Goal: Information Seeking & Learning: Learn about a topic

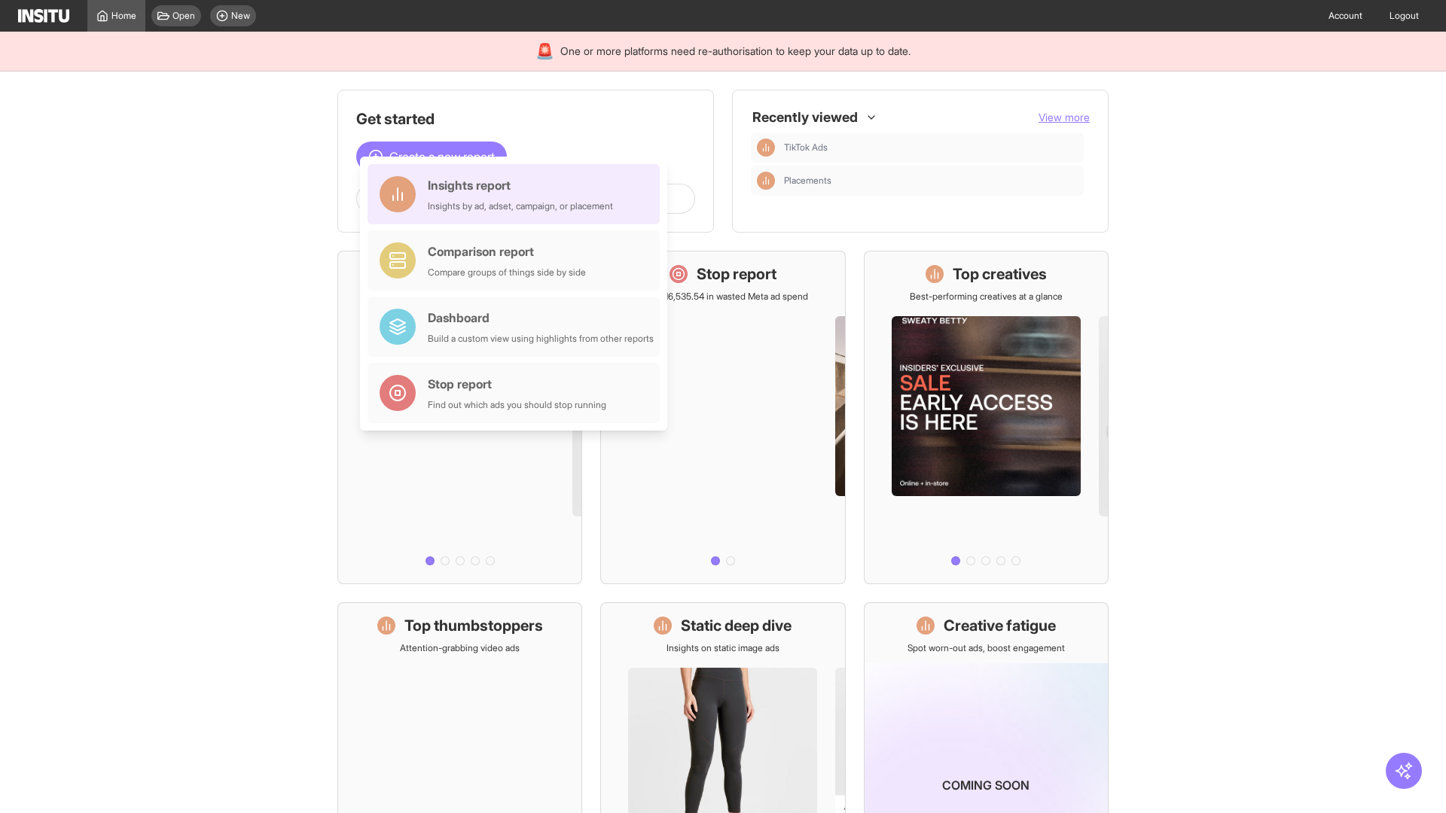
click at [517, 194] on div "Insights report Insights by ad, adset, campaign, or placement" at bounding box center [520, 194] width 185 height 36
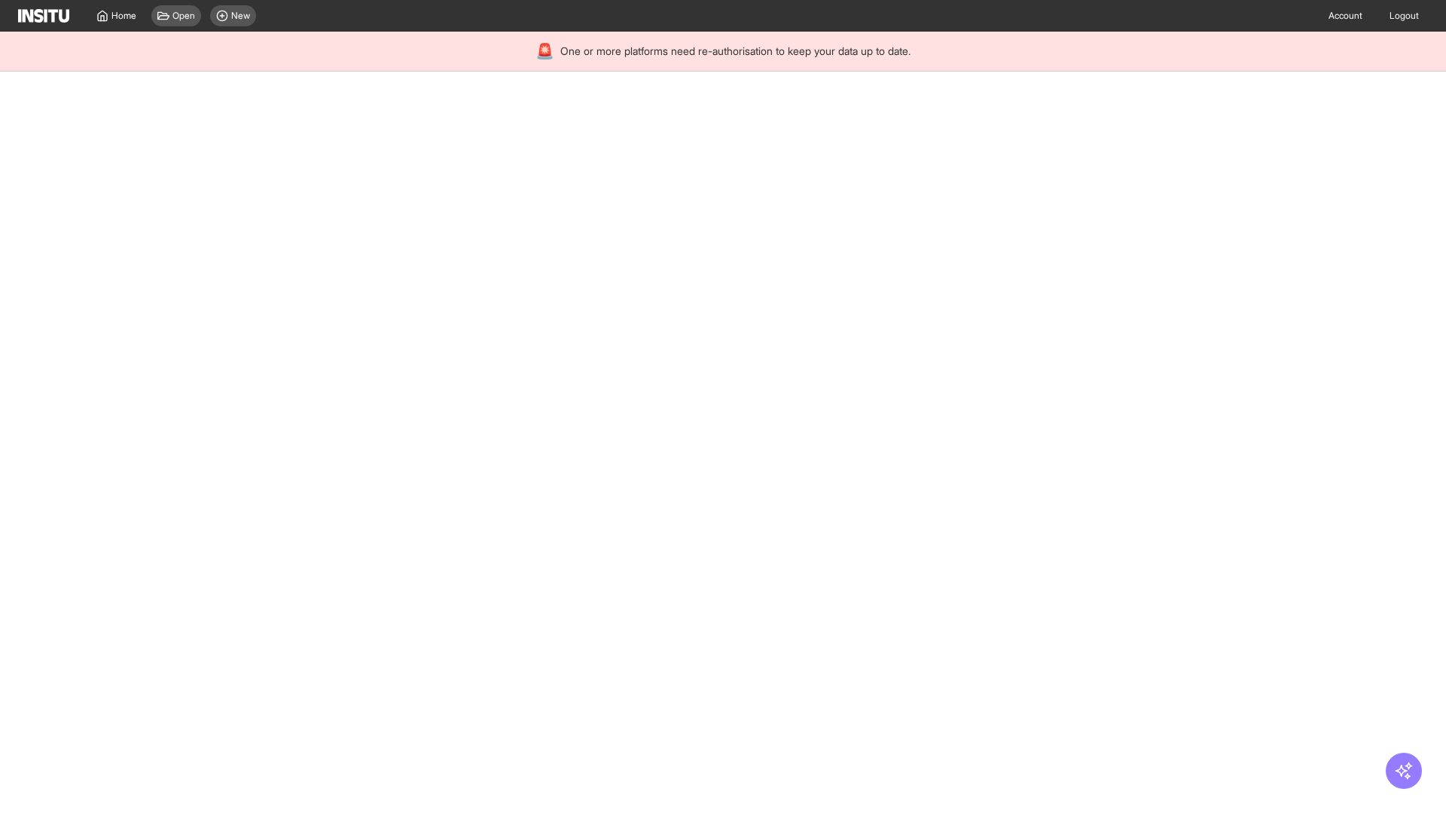
select select "**"
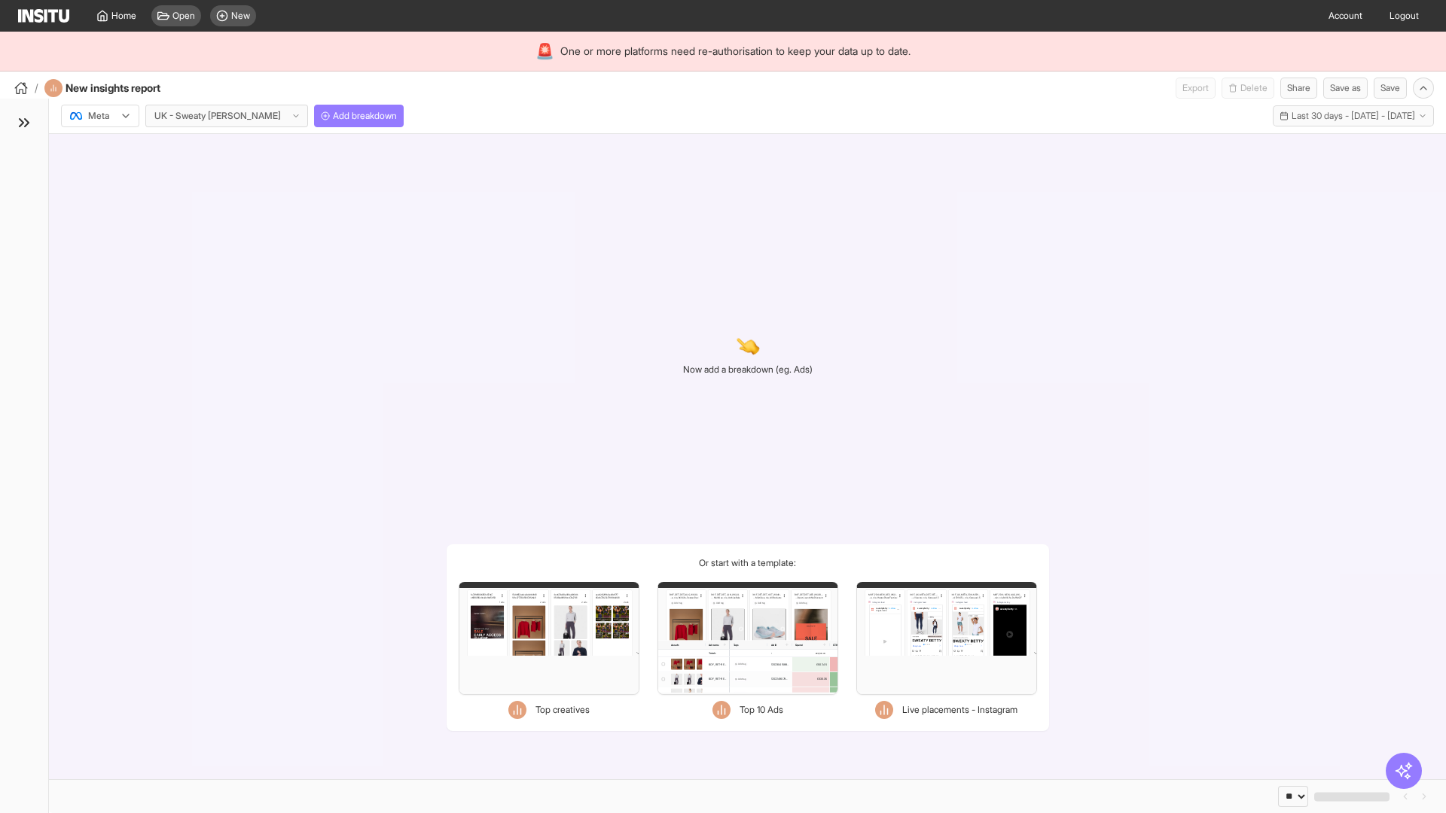
click at [100, 116] on div at bounding box center [90, 115] width 42 height 15
click at [99, 148] on span "Meta" at bounding box center [99, 149] width 20 height 14
click at [333, 116] on span "Add breakdown" at bounding box center [365, 116] width 64 height 12
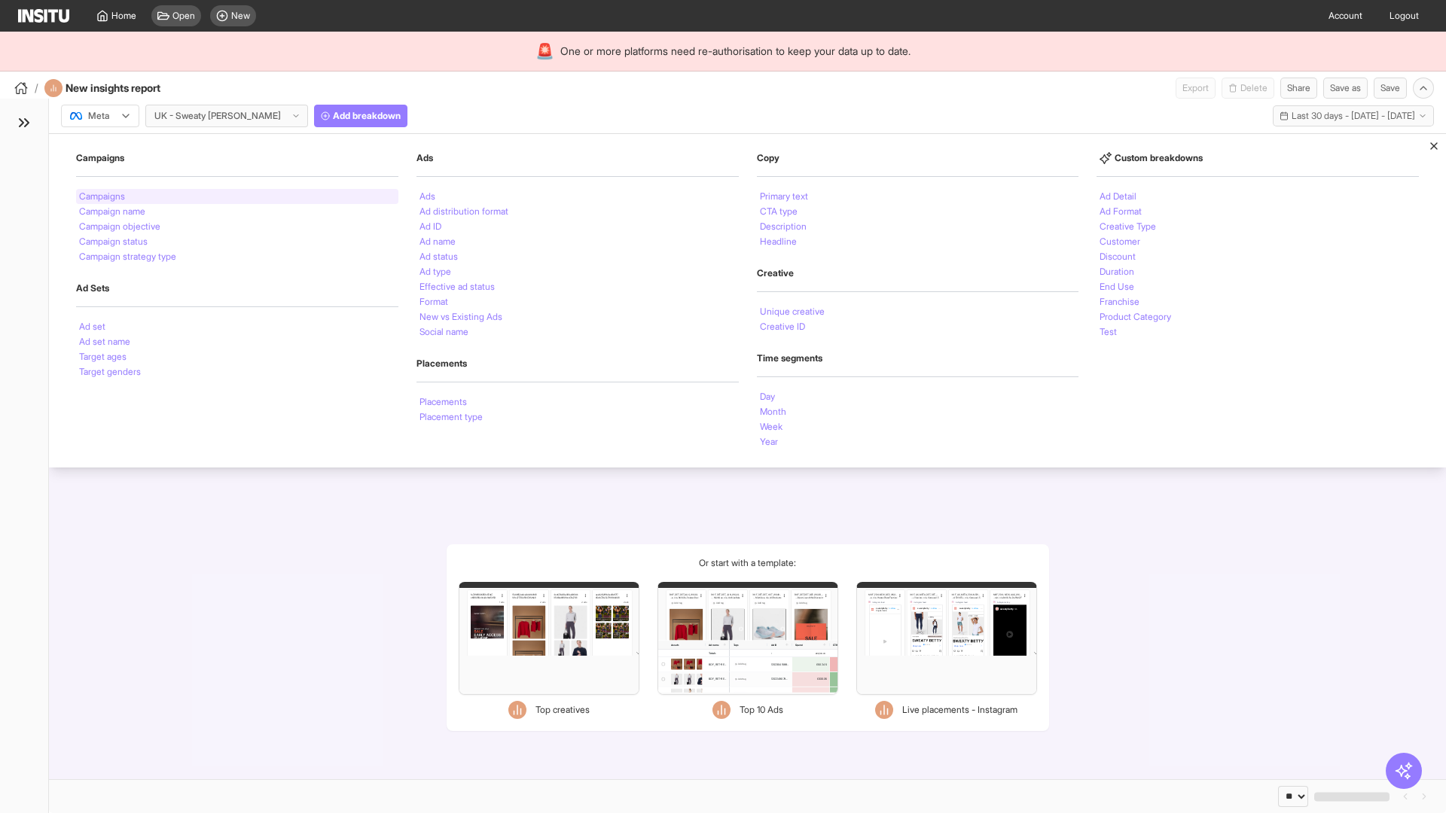
click at [103, 197] on li "Campaigns" at bounding box center [102, 196] width 46 height 9
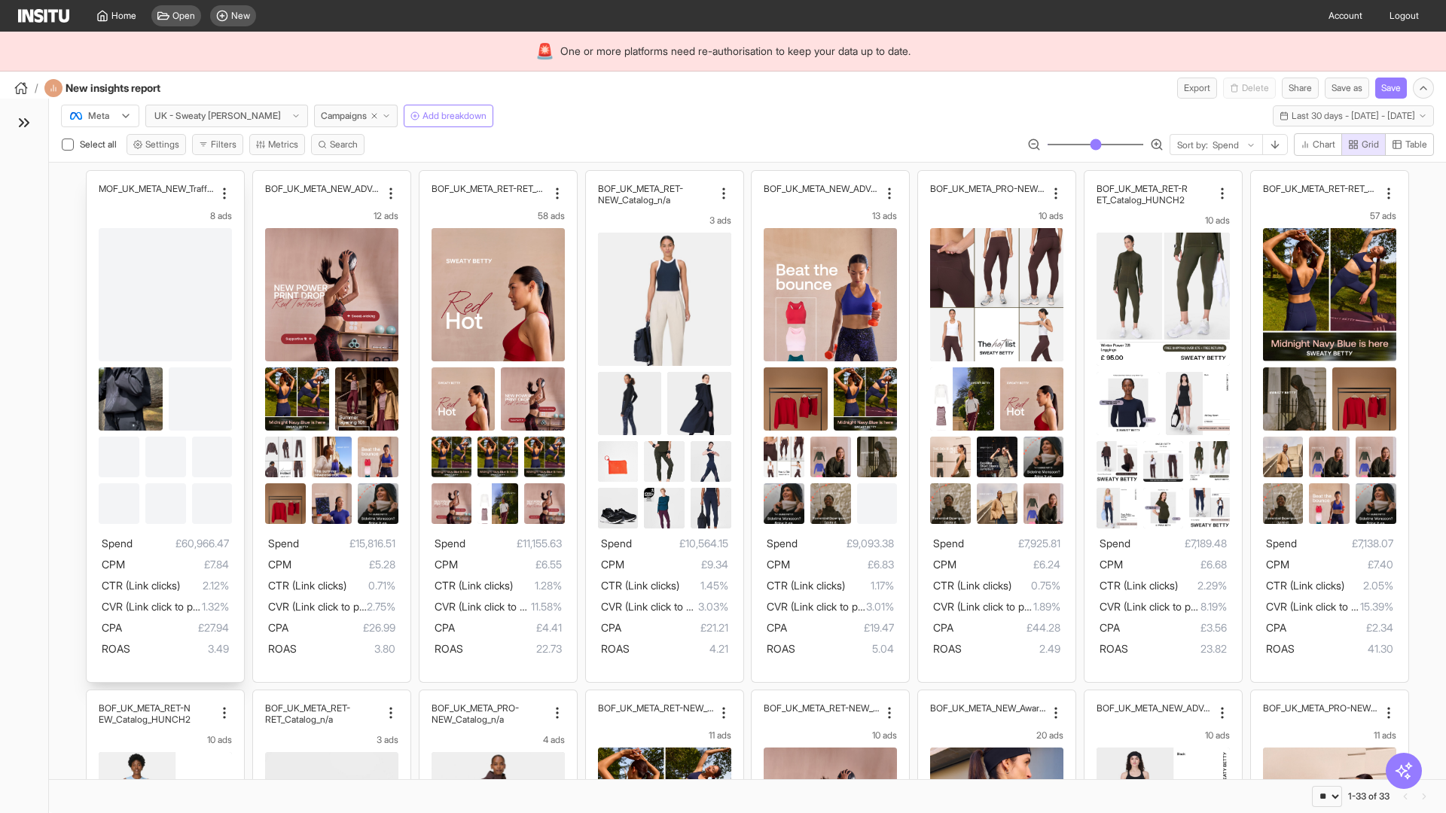
click at [94, 178] on div "MOF_UK_META_NEW_Traffic_July25 8 ads Spend £60,966.47 CPM £7.84 CTR (Link click…" at bounding box center [165, 426] width 157 height 511
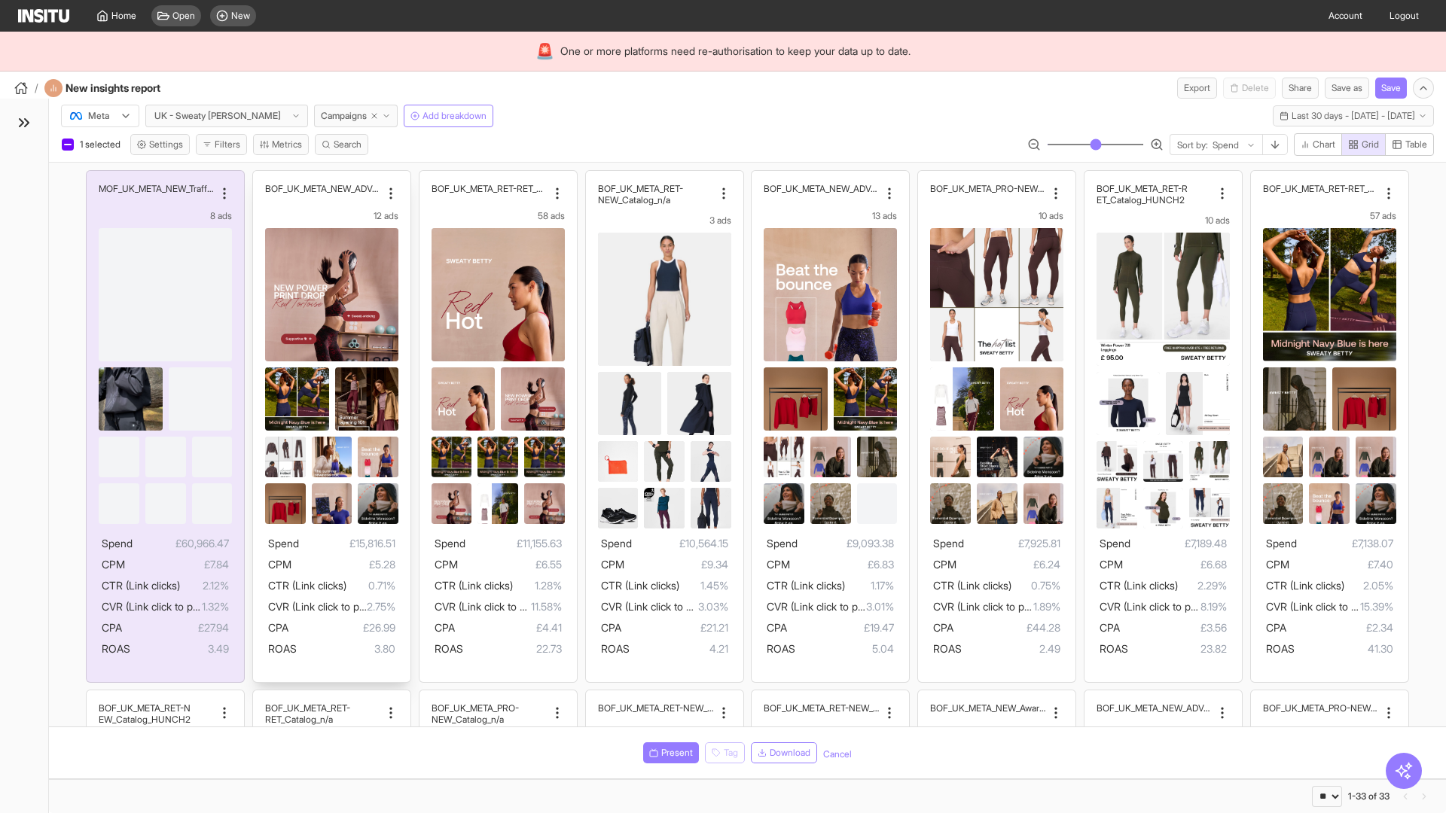
click at [260, 178] on div "BOF_UK_META_NEW_ADV+_Q2 12 ads Spend £15,816.51 CPM £5.28 CTR (Link clicks) 0.7…" at bounding box center [331, 426] width 157 height 511
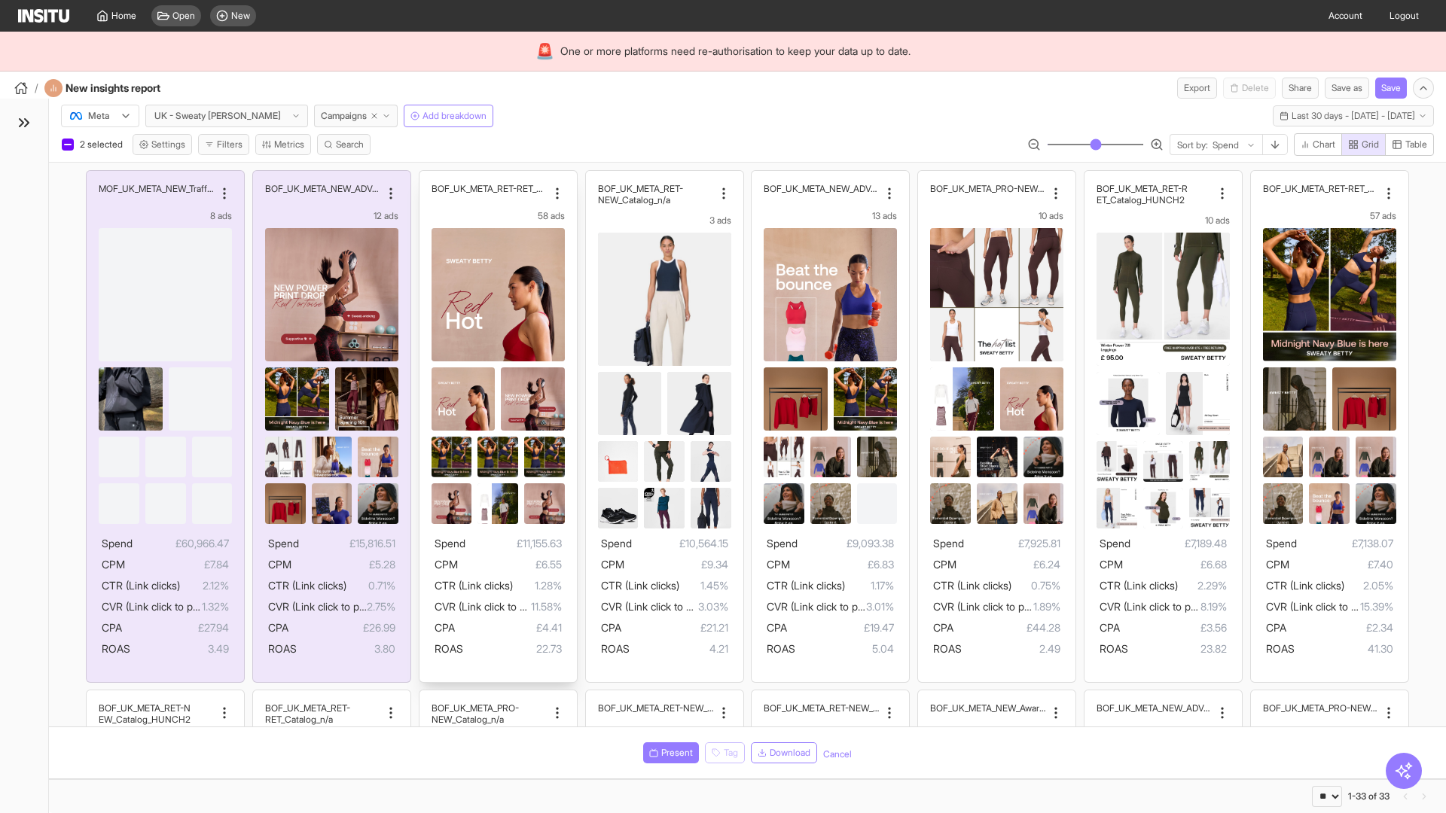
click at [426, 178] on div "BOF_UK_META_RET-RET_Sales_n/a 58 ads Spend £11,155.63 CPM £6.55 CTR (Link click…" at bounding box center [497, 426] width 157 height 511
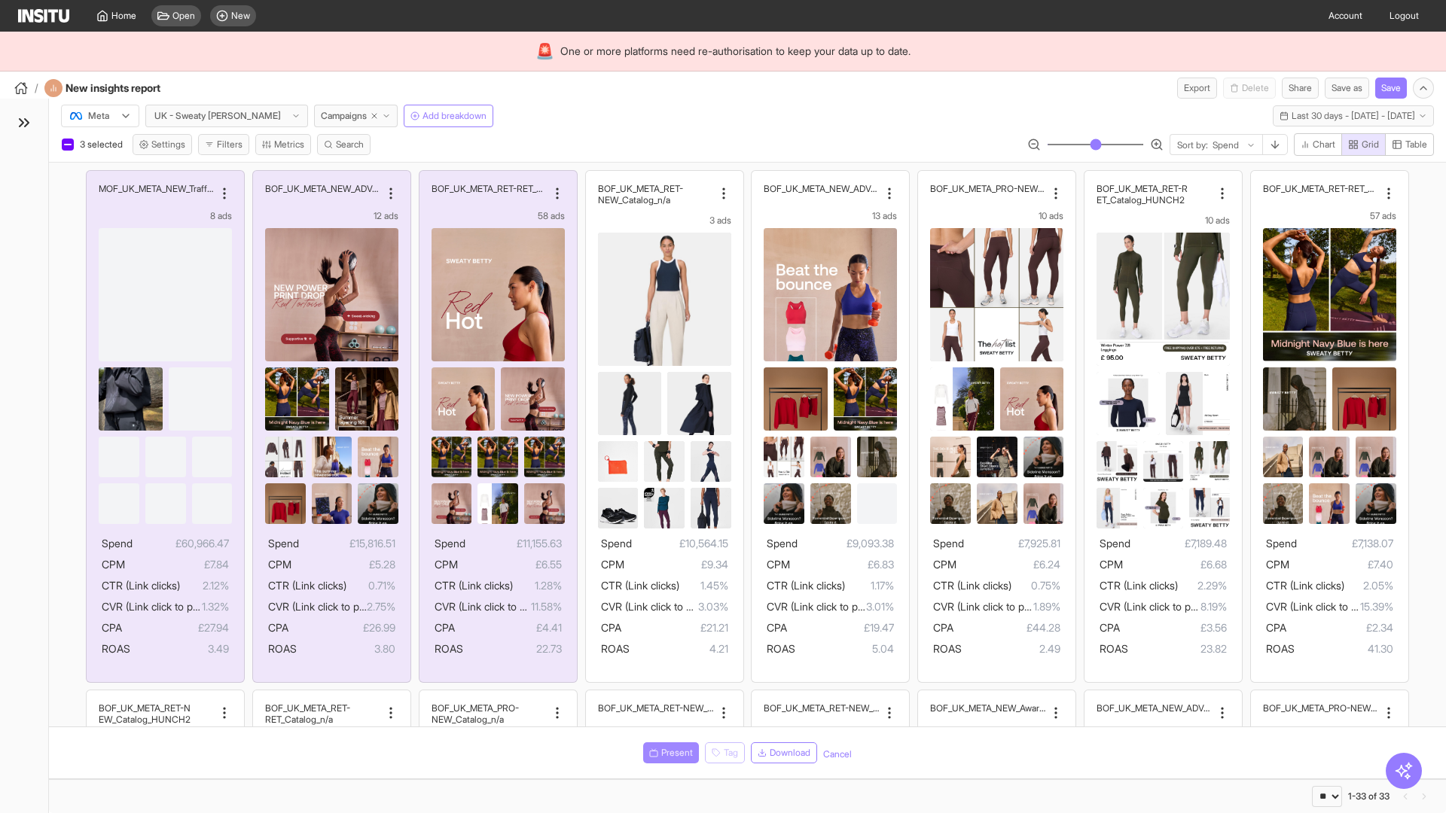
click at [668, 753] on span "Present" at bounding box center [677, 753] width 32 height 12
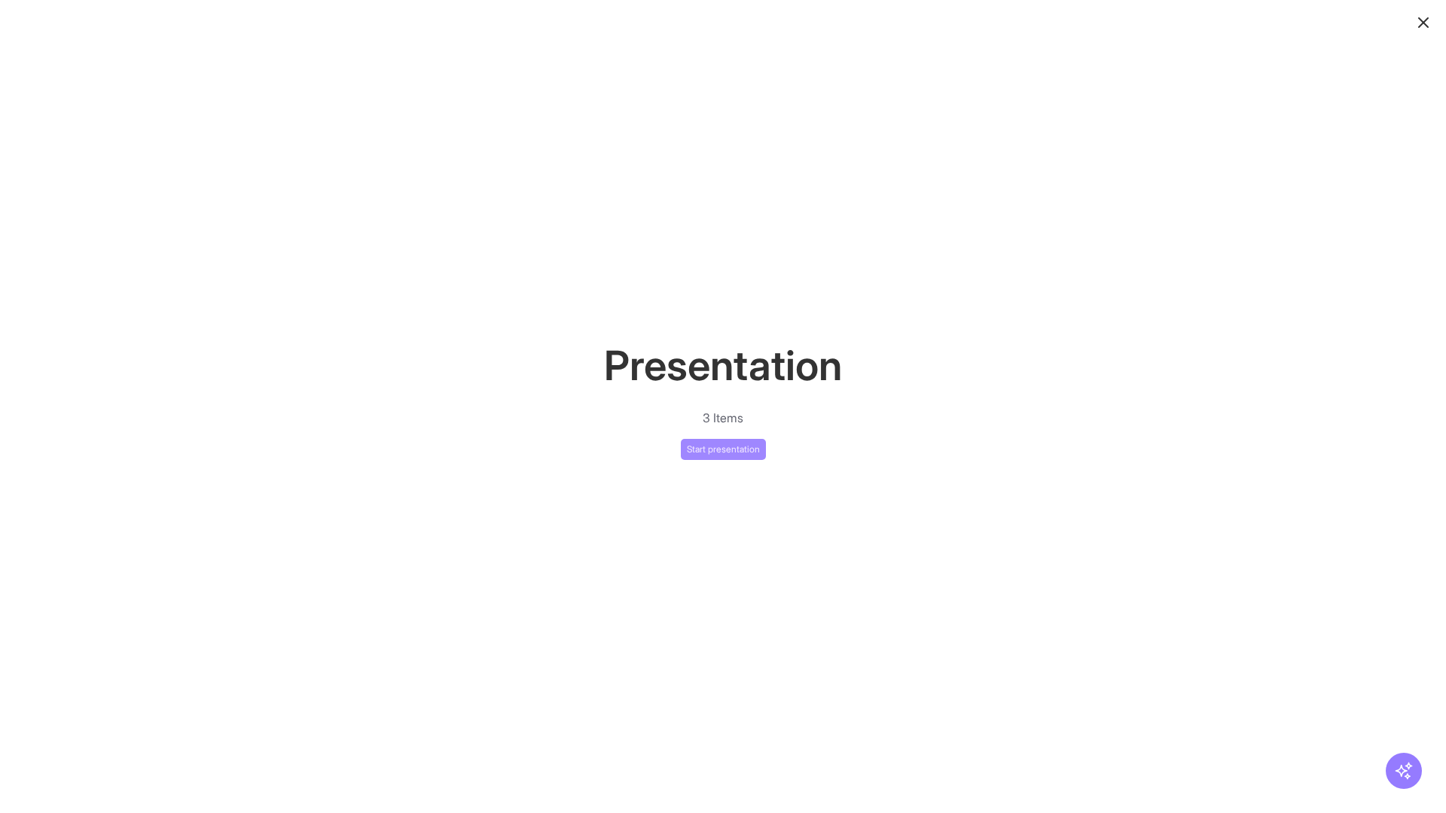
click at [723, 449] on button "Start presentation" at bounding box center [723, 449] width 85 height 21
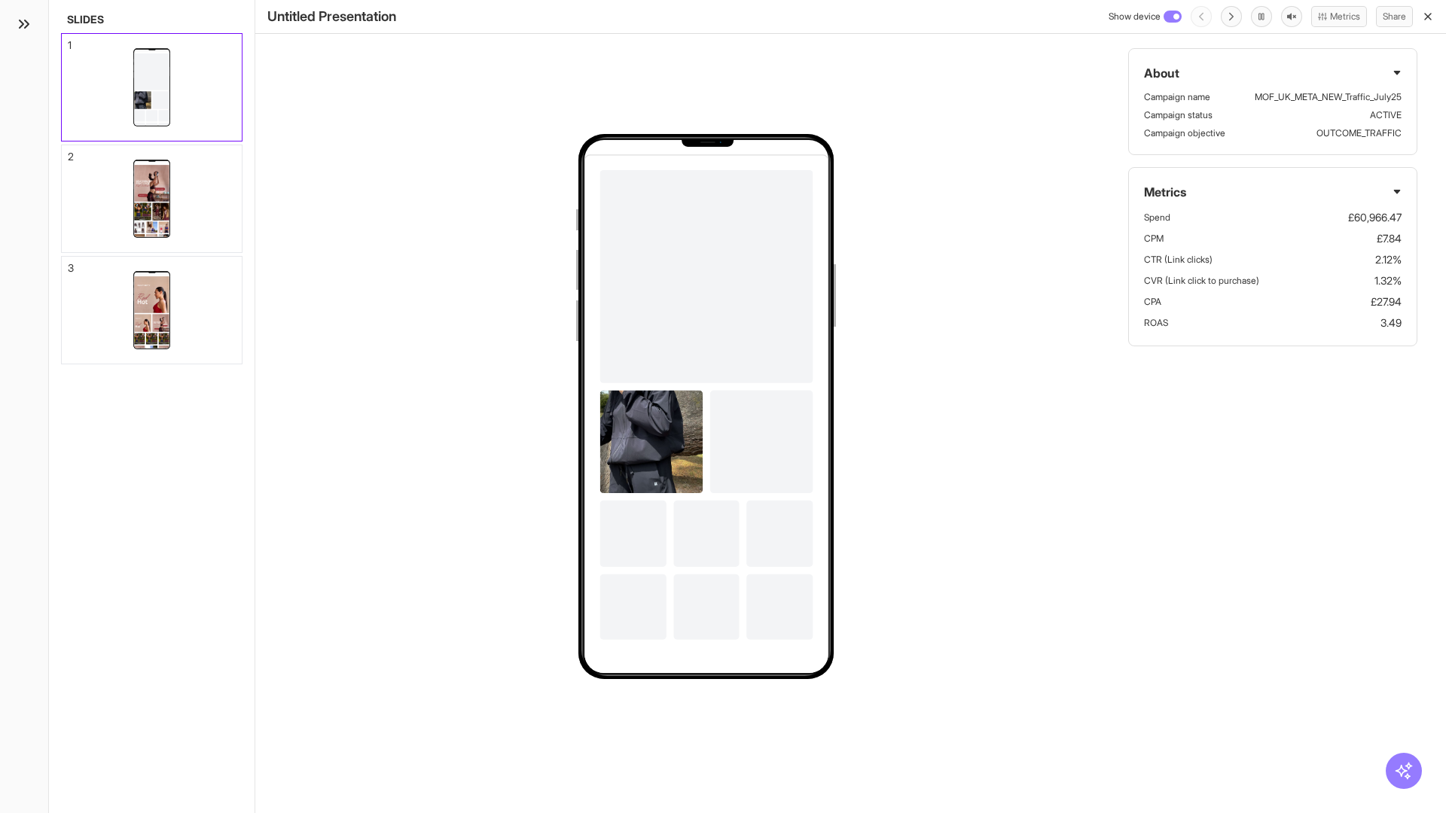
click at [69, 41] on div "1" at bounding box center [70, 45] width 4 height 11
click at [69, 152] on div "2" at bounding box center [71, 156] width 6 height 11
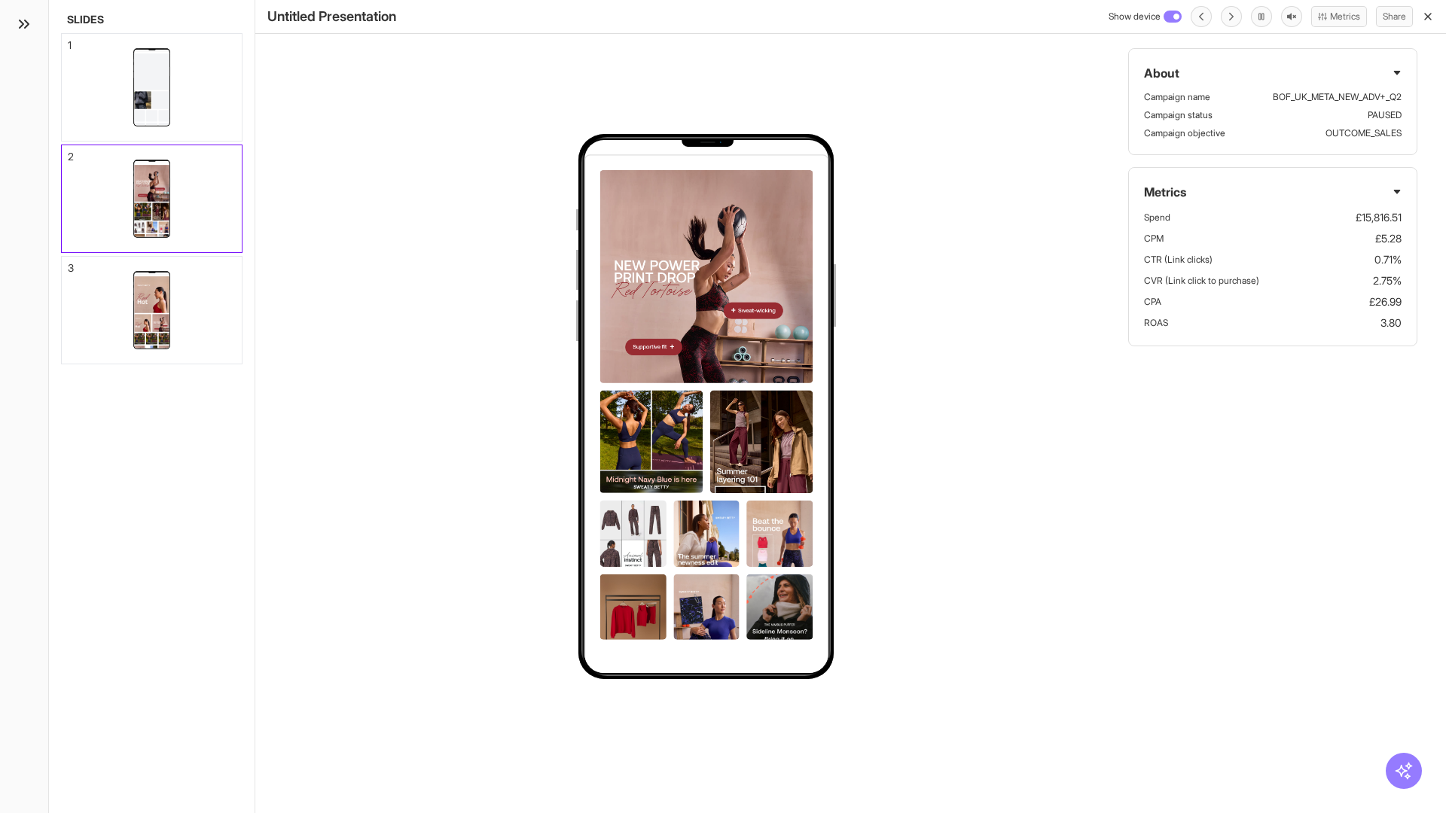
click at [69, 264] on div "3" at bounding box center [71, 268] width 6 height 11
